Goal: Find specific page/section: Find specific page/section

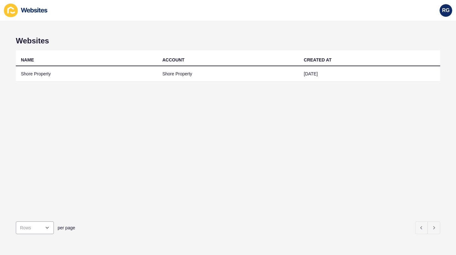
click at [135, 73] on td "Shore Property" at bounding box center [87, 74] width 142 height 16
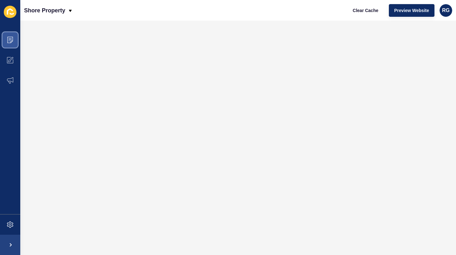
click at [10, 37] on icon at bounding box center [10, 40] width 6 height 6
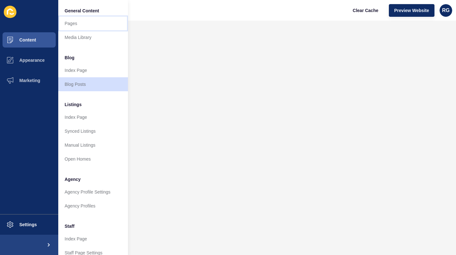
click at [72, 23] on link "Pages" at bounding box center [93, 23] width 70 height 14
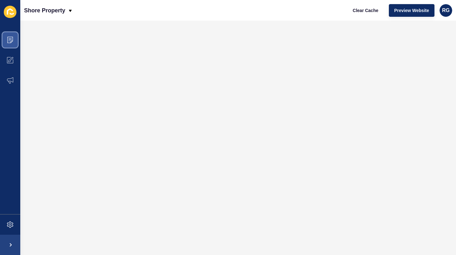
click at [13, 40] on icon at bounding box center [10, 40] width 6 height 6
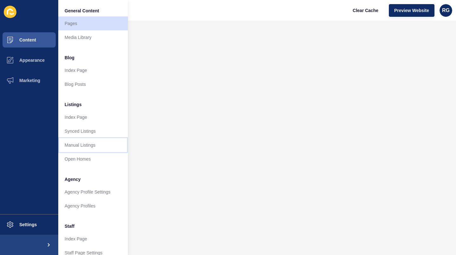
click at [90, 145] on link "Manual Listings" at bounding box center [93, 145] width 70 height 14
